Goal: Task Accomplishment & Management: Use online tool/utility

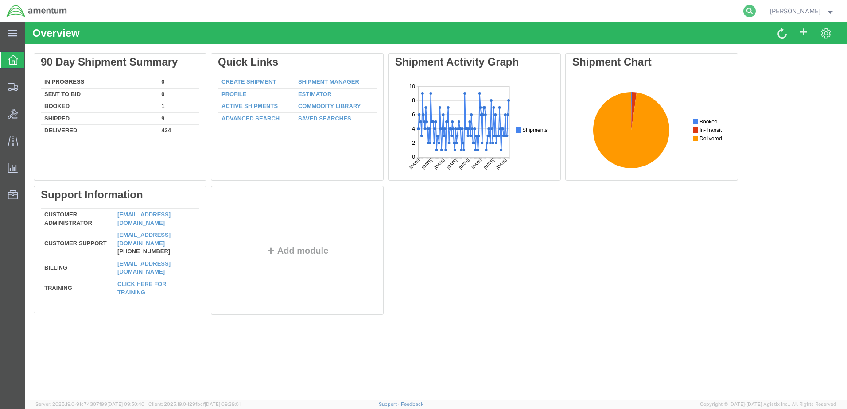
click at [756, 9] on icon at bounding box center [750, 11] width 12 height 12
type input "[PHONE_NUMBER]"
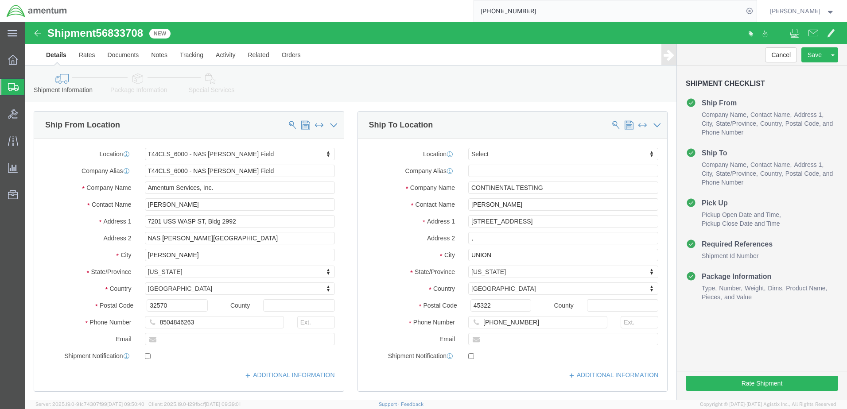
select select "42672"
select select
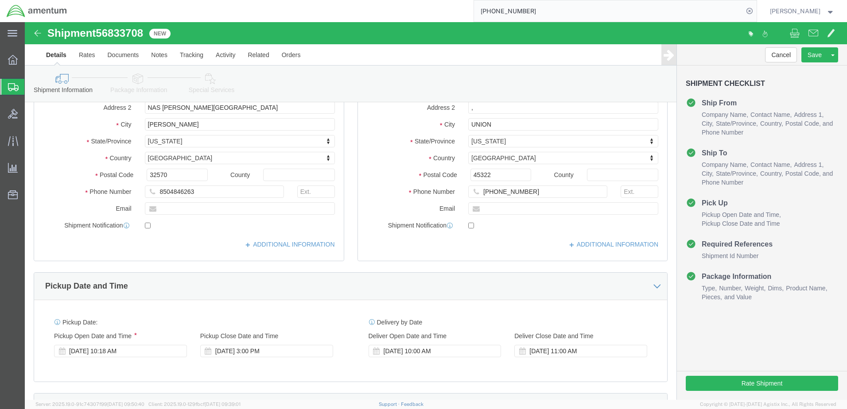
scroll to position [89, 0]
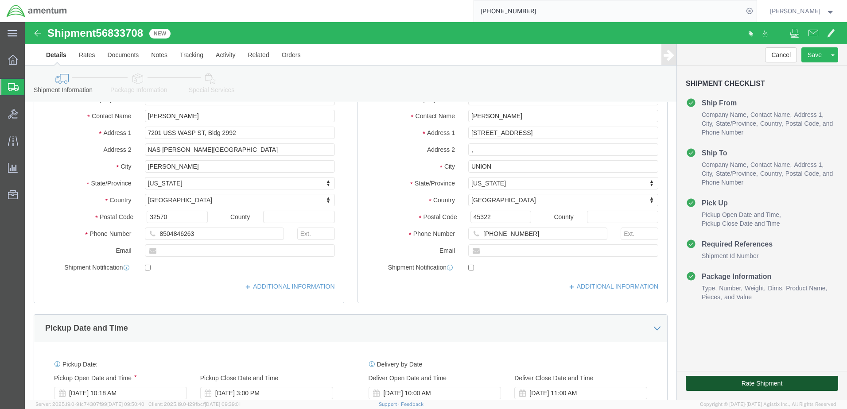
click button "Rate Shipment"
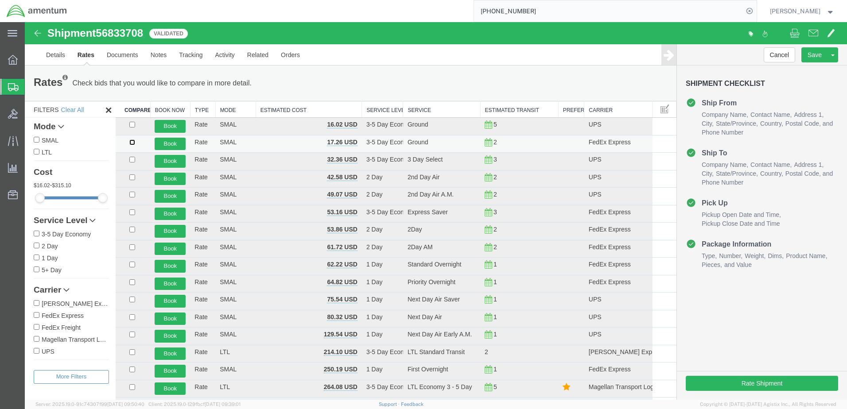
click at [131, 143] on input "checkbox" at bounding box center [132, 143] width 6 height 6
checkbox input "true"
click at [160, 141] on button "Book" at bounding box center [170, 144] width 31 height 13
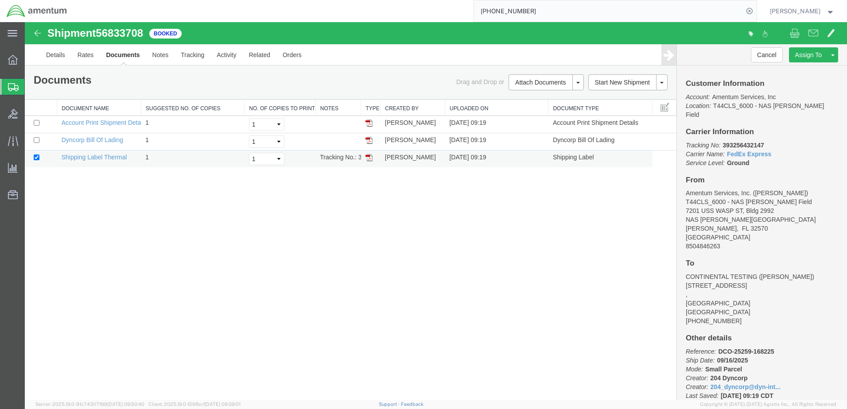
click at [106, 162] on td "Shipping Label Thermal" at bounding box center [99, 159] width 84 height 17
click at [100, 158] on link "Shipping Label Thermal" at bounding box center [95, 157] width 66 height 7
click at [91, 137] on link "Dyncorp Bill Of Lading" at bounding box center [93, 139] width 62 height 7
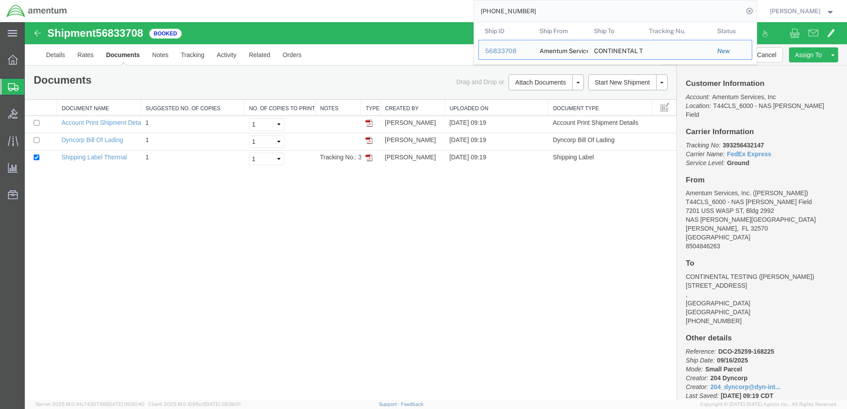
click at [560, 15] on input "[PHONE_NUMBER]" at bounding box center [608, 10] width 269 height 21
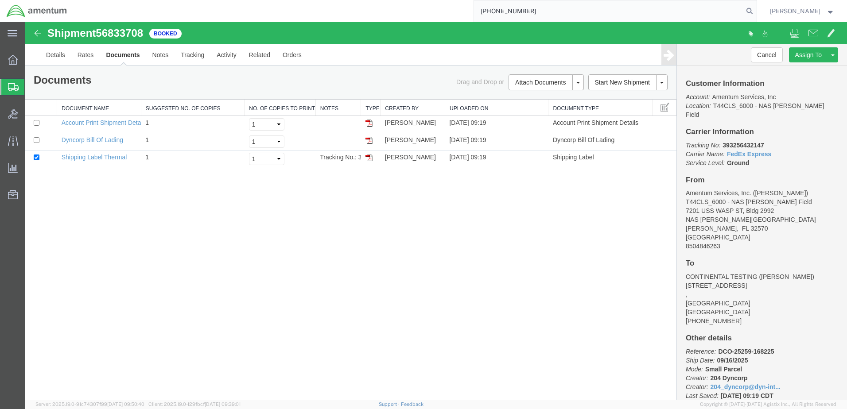
type input "[PHONE_NUMBER]"
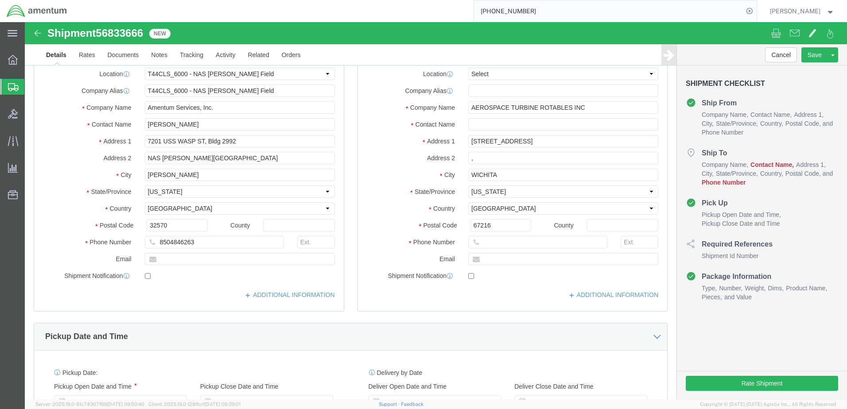
select select "42672"
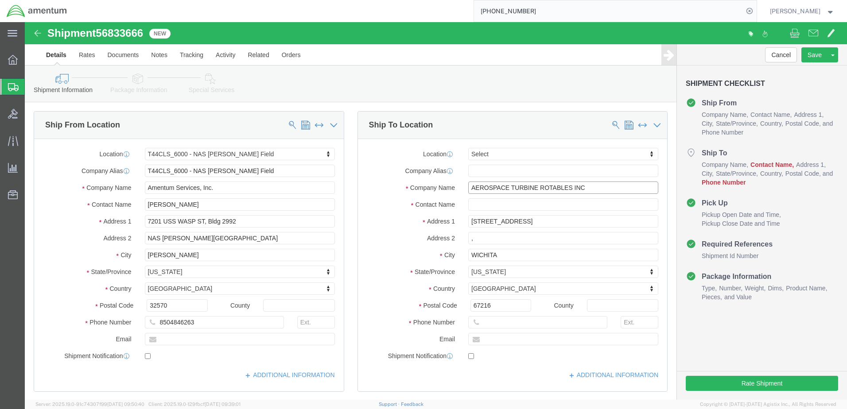
click input "AEROSPACE TURBINE ROTABLES INC"
type input "AEROSPACE TURBINE ROTABLES IN"
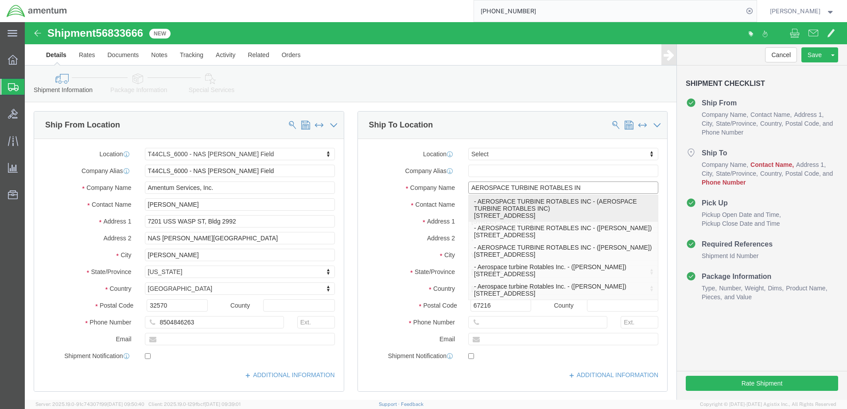
click p "- AEROSPACE TURBINE ROTABLES INC - (AEROSPACE TURBINE ROTABLES INC) [STREET_ADD…"
type input "[STREET_ADDRESS]"
type input ","
type input "[PHONE_NUMBER]"
type input "AEROSPACE TURBINE ROTABLES INC"
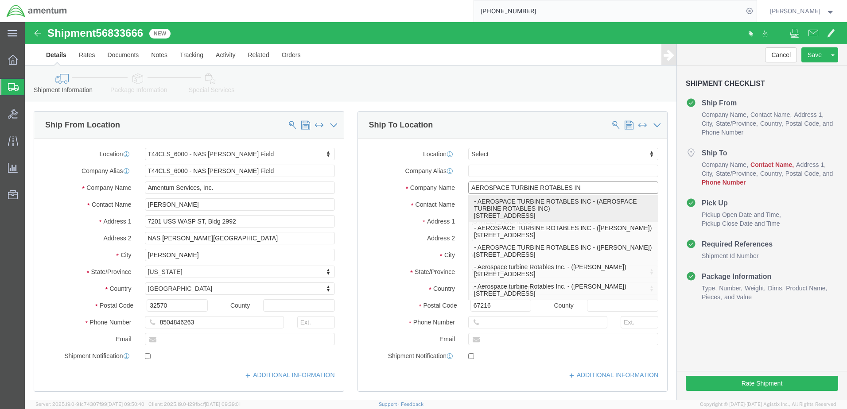
type input "AEROSPACE TURBINE ROTABLES INC"
select select "KS"
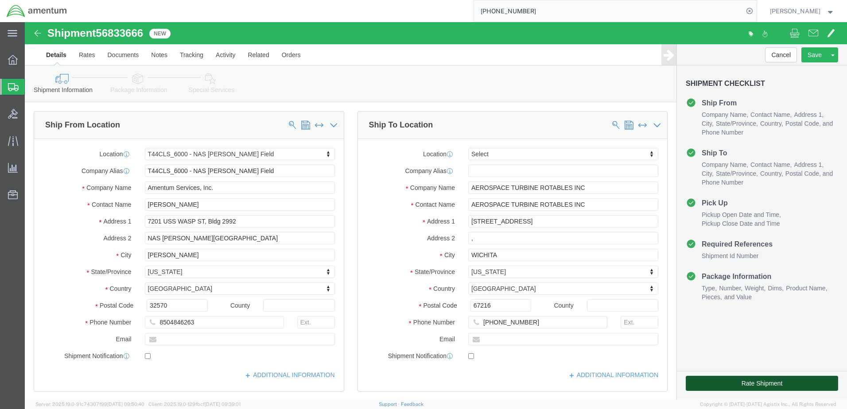
click button "Rate Shipment"
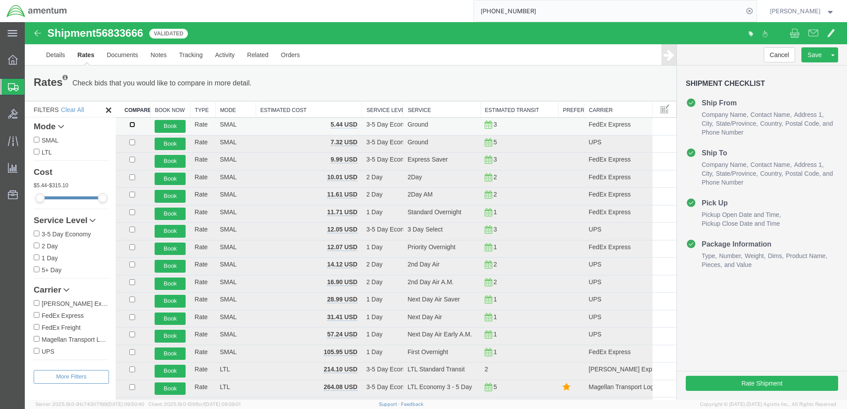
click at [132, 125] on input "checkbox" at bounding box center [132, 125] width 6 height 6
checkbox input "true"
click at [172, 124] on button "Book" at bounding box center [170, 126] width 31 height 13
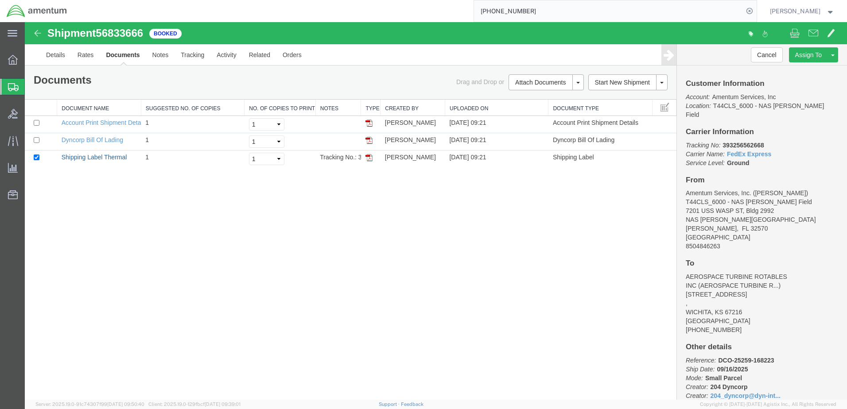
drag, startPoint x: 94, startPoint y: 156, endPoint x: 190, endPoint y: 111, distance: 105.6
click at [94, 156] on link "Shipping Label Thermal" at bounding box center [95, 157] width 66 height 7
click at [107, 144] on td "Dyncorp Bill Of Lading" at bounding box center [99, 141] width 84 height 17
click at [100, 140] on link "Dyncorp Bill Of Lading" at bounding box center [93, 139] width 62 height 7
click at [553, 9] on input "[PHONE_NUMBER]" at bounding box center [608, 10] width 269 height 21
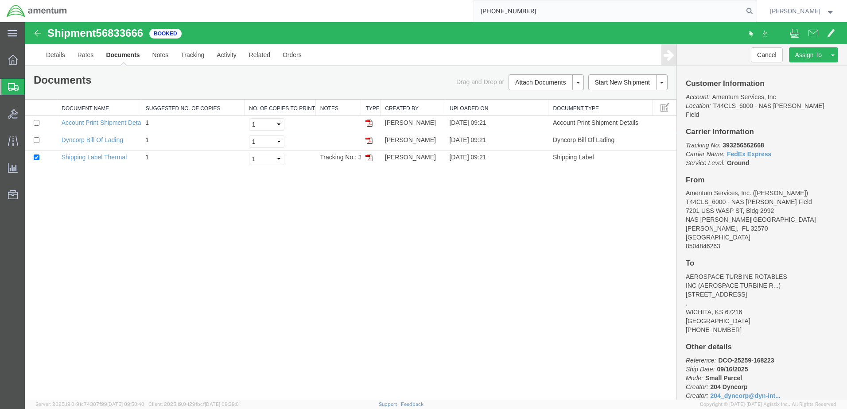
type input "[PHONE_NUMBER]"
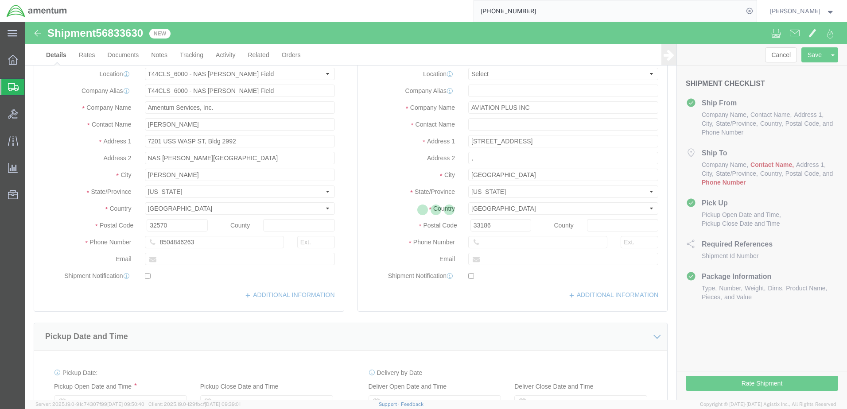
select select "42672"
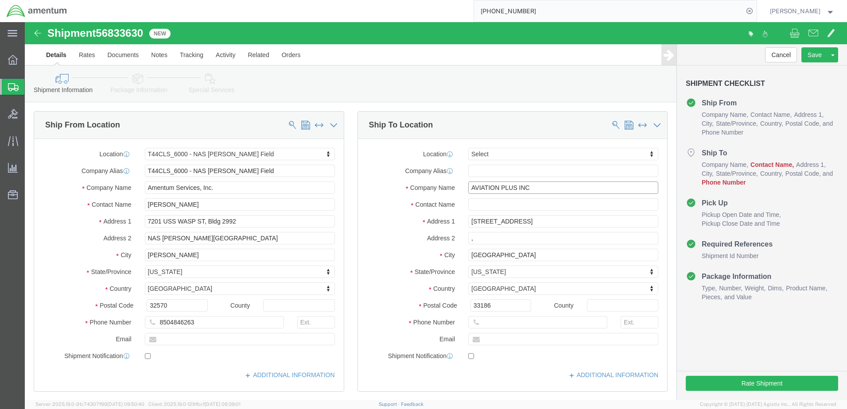
click input "AVIATION PLUS INC"
type input "AVIATION PLUS INC"
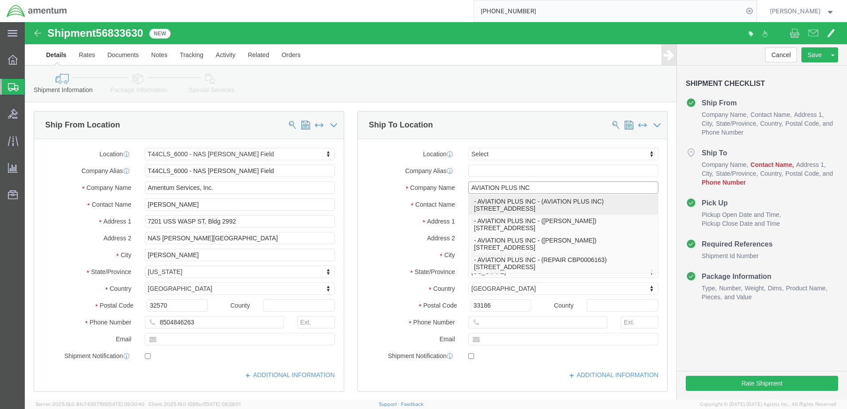
click p "- AVIATION PLUS INC - (AVIATION PLUS INC) [STREET_ADDRESS]"
type input ","
type input "[PHONE_NUMBER]"
type input "AVIATION PLUS INC"
select select "FL"
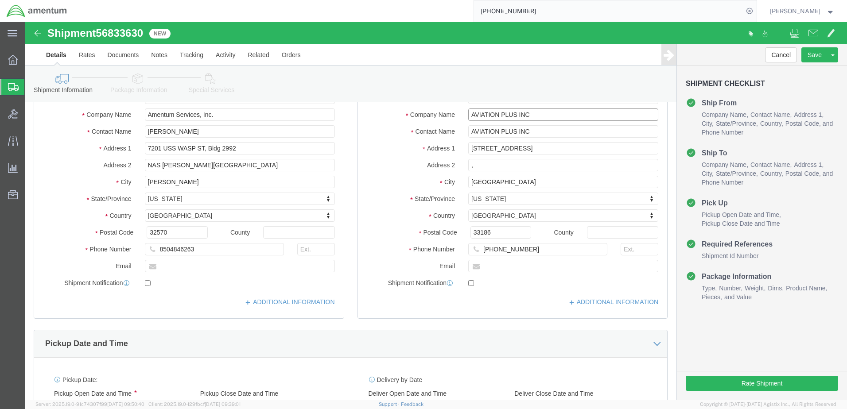
scroll to position [89, 0]
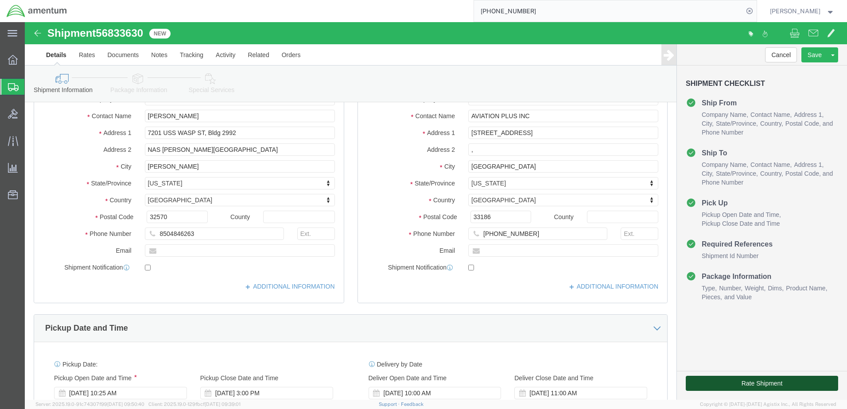
click button "Rate Shipment"
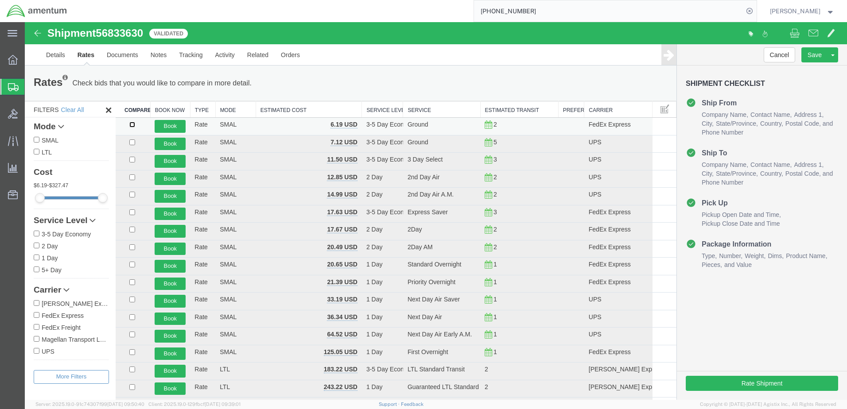
click at [133, 124] on input "checkbox" at bounding box center [132, 125] width 6 height 6
checkbox input "true"
click at [166, 126] on button "Book" at bounding box center [170, 126] width 31 height 13
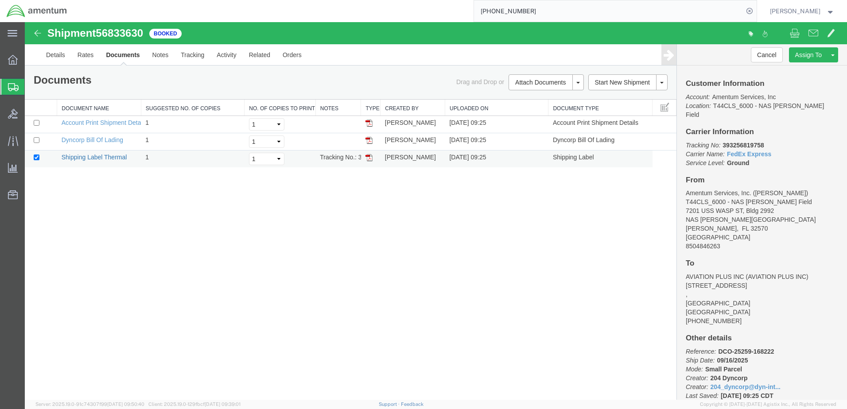
click at [90, 157] on link "Shipping Label Thermal" at bounding box center [95, 157] width 66 height 7
click at [105, 142] on link "Dyncorp Bill Of Lading" at bounding box center [93, 139] width 62 height 7
click at [554, 14] on input "[PHONE_NUMBER]" at bounding box center [608, 10] width 269 height 21
type input "[PHONE_NUMBER]"
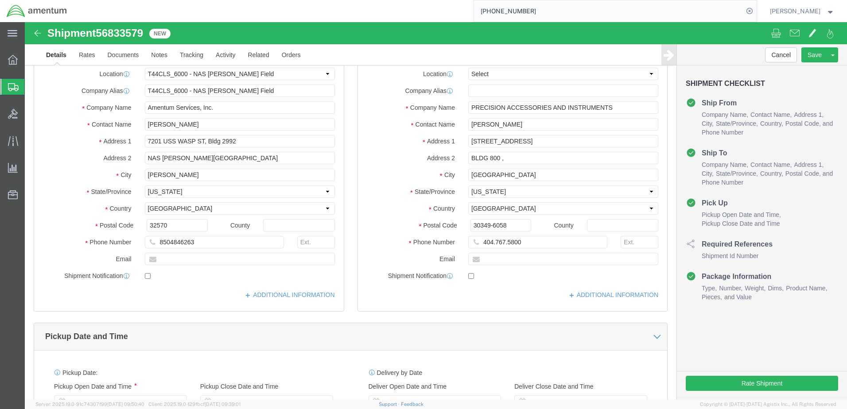
select select "42672"
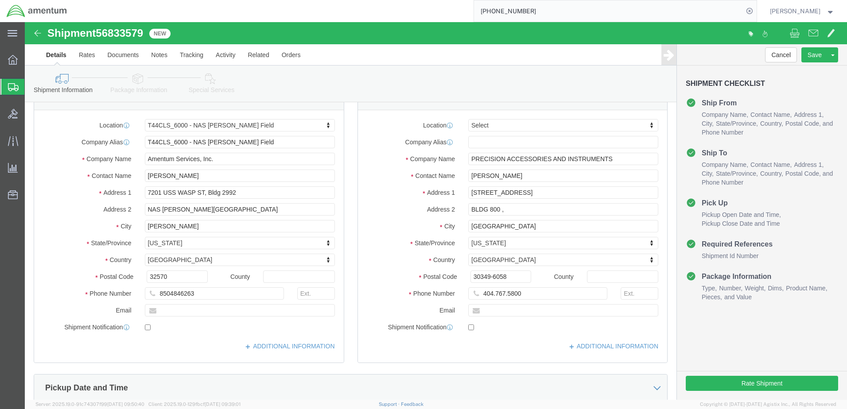
scroll to position [44, 0]
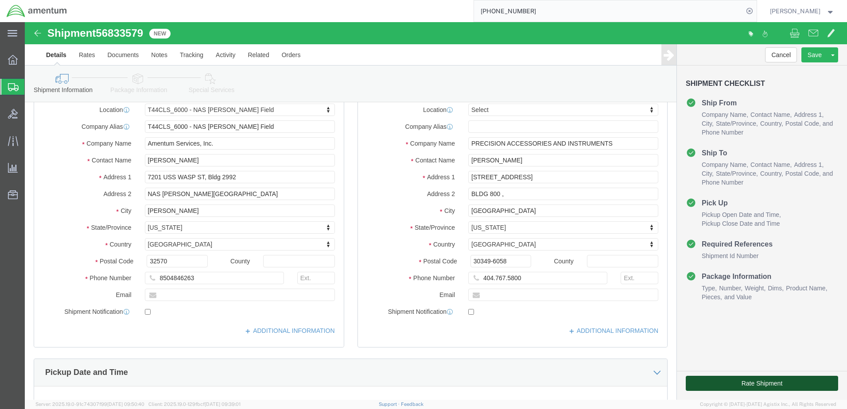
click button "Rate Shipment"
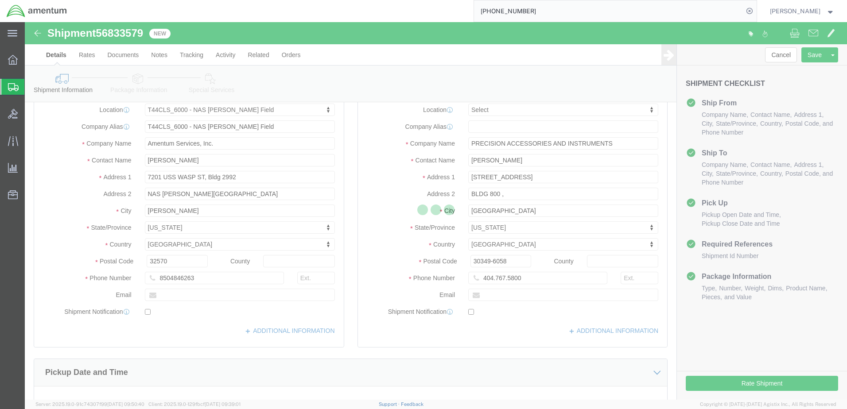
select select "42672"
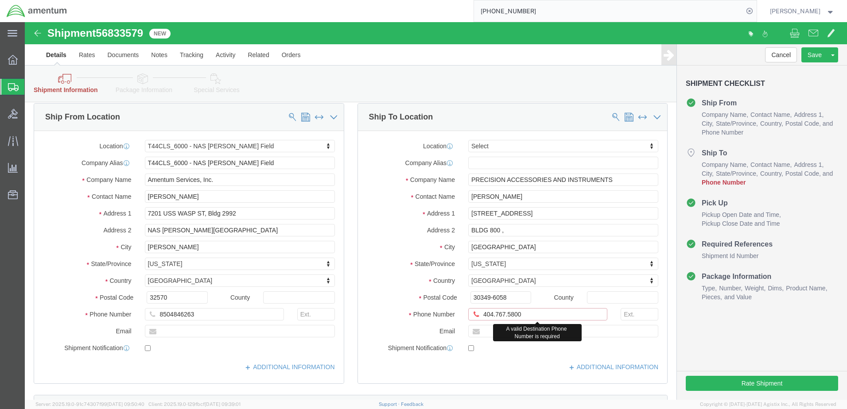
click input "404.767.5800"
click input "404.767-5800"
type input "[PHONE_NUMBER]"
click input "text"
click div "Location Select Select My Profile Location [PHONE_NUMBER] [PHONE_NUMBER] [PHONE…"
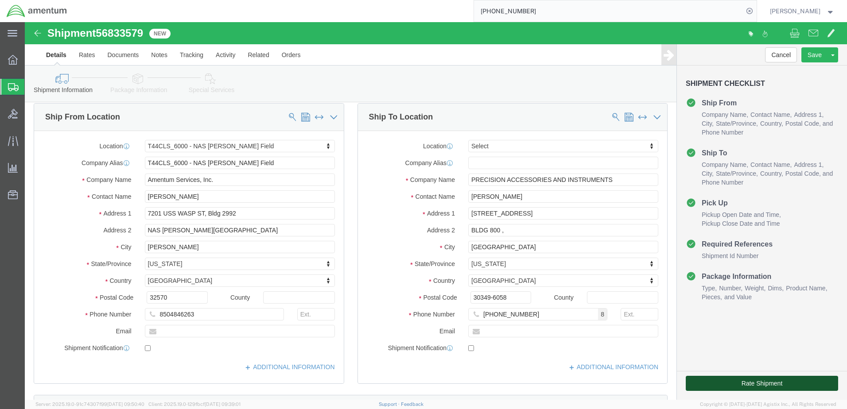
click button "Rate Shipment"
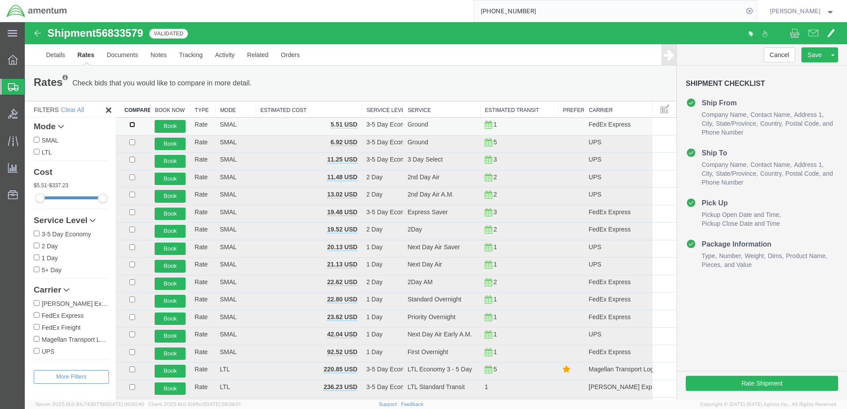
click at [130, 122] on input "checkbox" at bounding box center [132, 125] width 6 height 6
checkbox input "true"
click at [163, 122] on button "Book" at bounding box center [170, 126] width 31 height 13
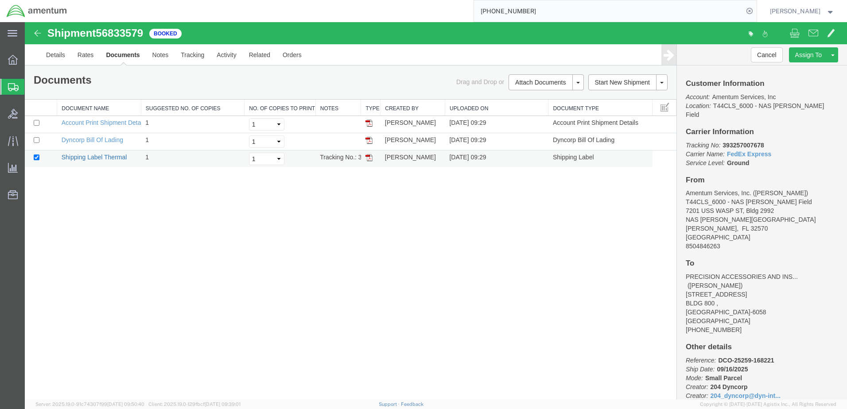
click at [91, 156] on link "Shipping Label Thermal" at bounding box center [95, 157] width 66 height 7
click at [113, 138] on link "Dyncorp Bill Of Lading" at bounding box center [93, 139] width 62 height 7
